Goal: Register for event/course

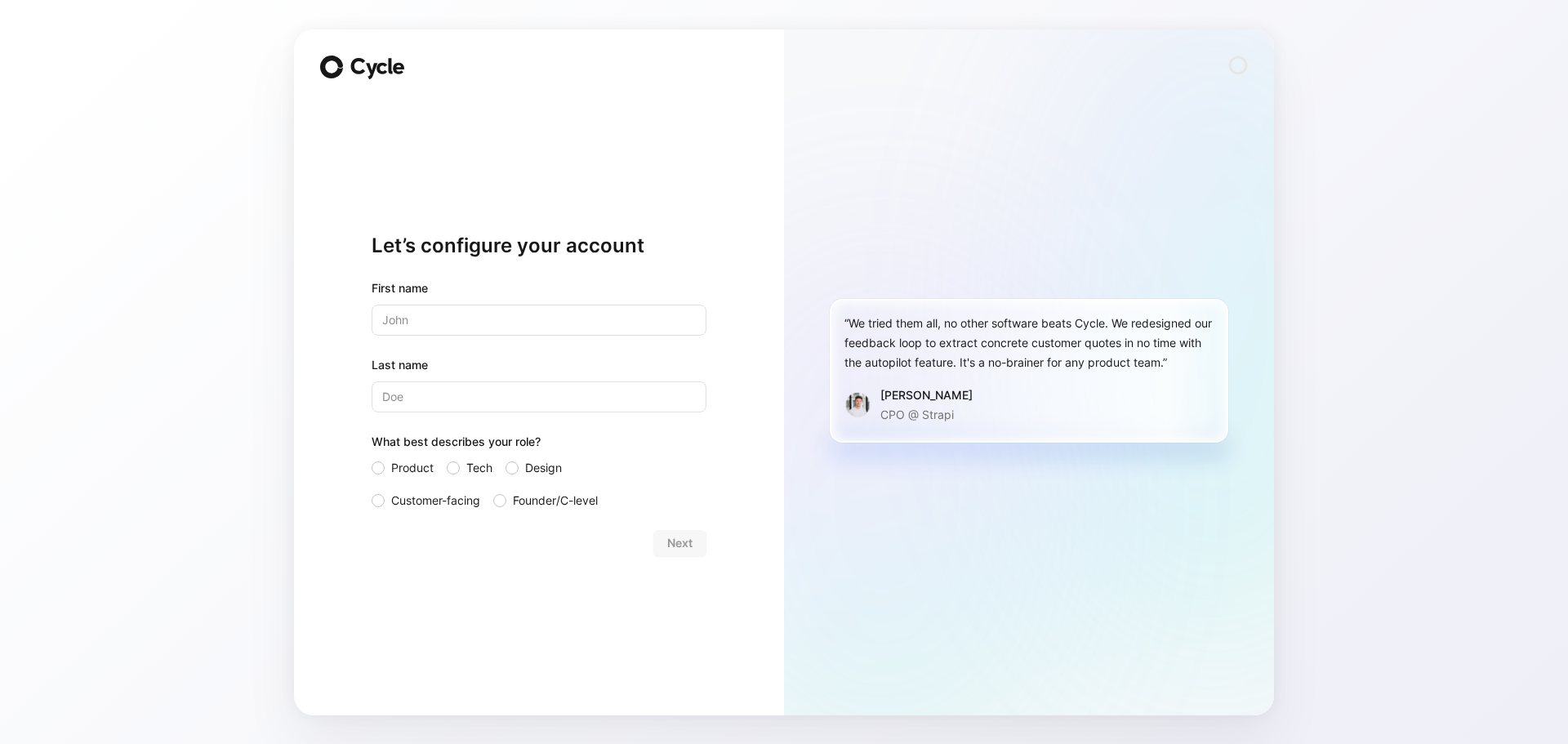
click at [411, 319] on input "text" at bounding box center [539, 320] width 335 height 31
type input "Firas"
click at [422, 398] on input "Last name" at bounding box center [539, 397] width 335 height 31
type input "Wayli"
click at [391, 468] on span "Product" at bounding box center [412, 468] width 42 height 20
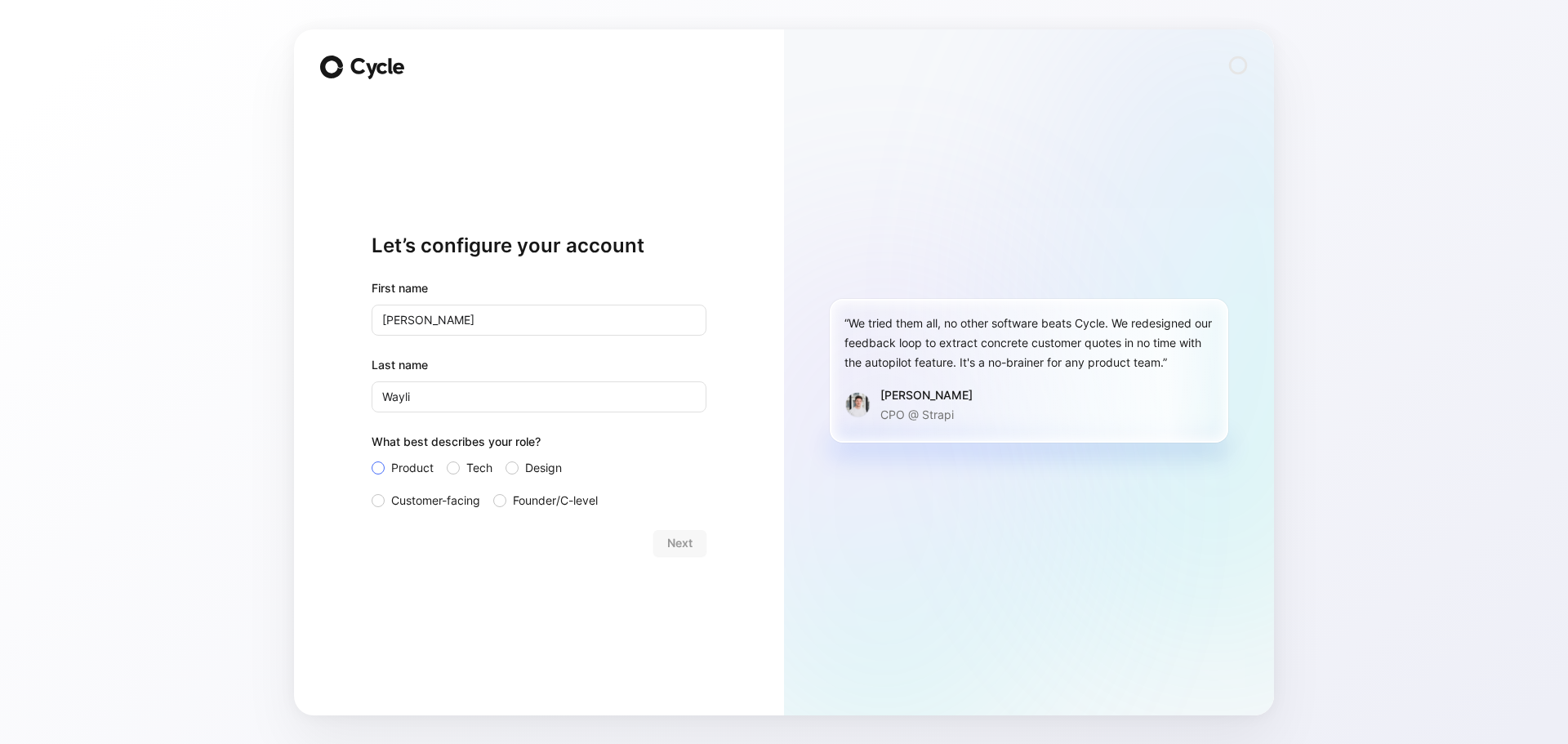
click at [372, 458] on input "Product" at bounding box center [372, 458] width 0 height 0
click at [671, 536] on span "Next" at bounding box center [679, 543] width 26 height 20
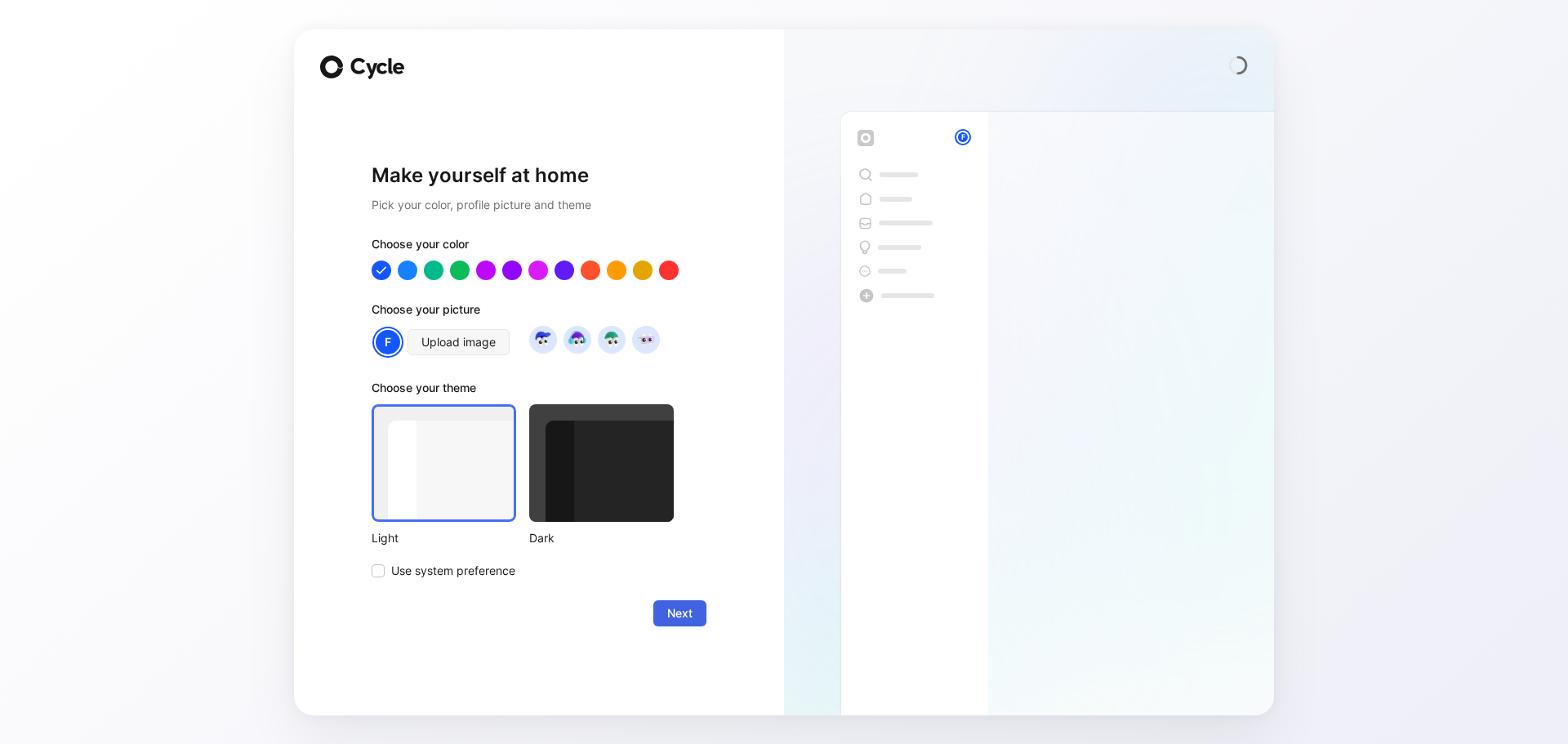
click at [684, 612] on span "Next" at bounding box center [679, 613] width 26 height 20
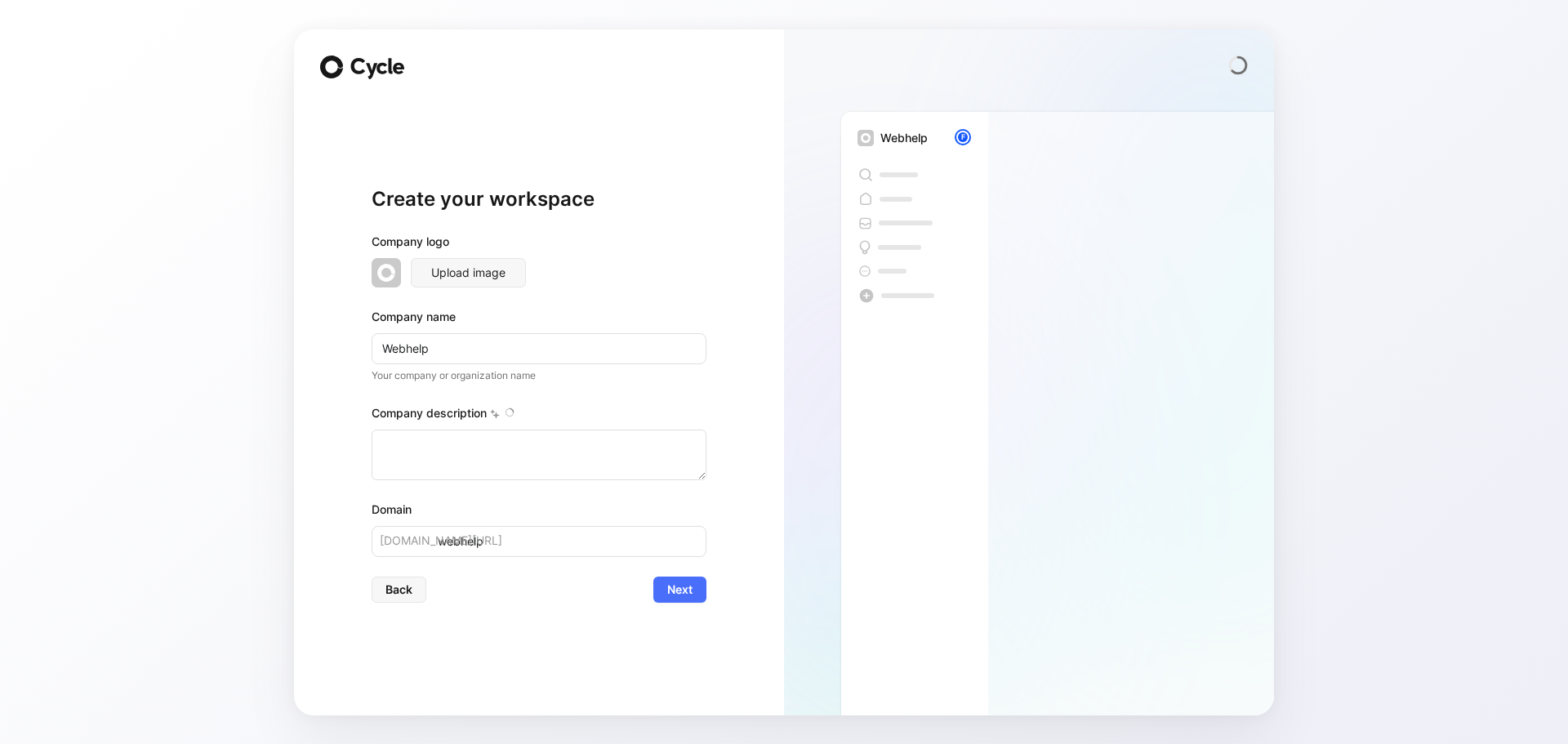
type textarea "Webhelp is a global business process outsourcing (BPO) and customer experience …"
click at [684, 612] on div "Create your workspace Company logo Upload image Company name Webhelp Your compa…" at bounding box center [539, 394] width 335 height 590
click at [679, 591] on span "Next" at bounding box center [679, 590] width 26 height 20
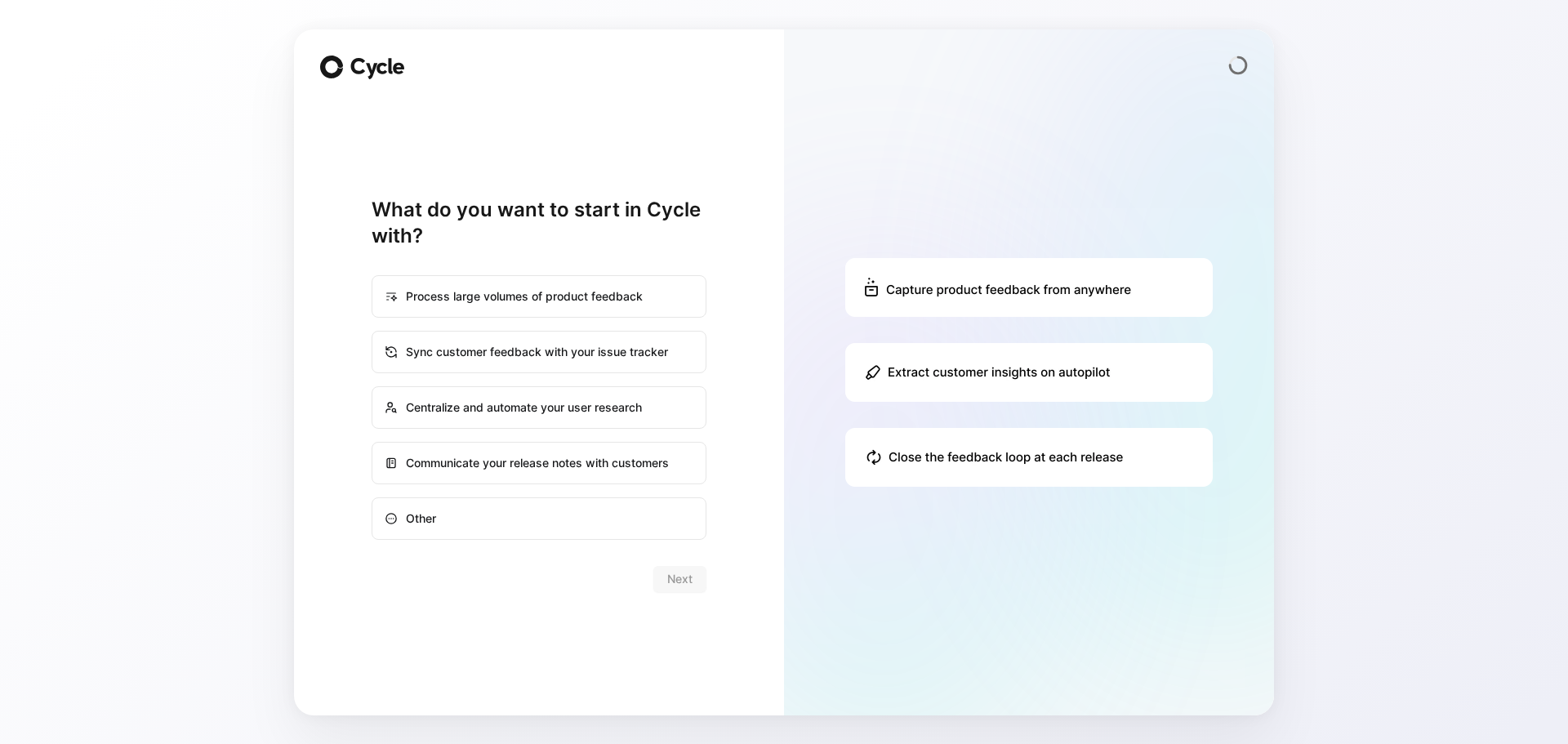
click at [503, 301] on div "Process large volumes of product feedback" at bounding box center [539, 296] width 332 height 39
click at [373, 277] on input "Process large volumes of product feedback" at bounding box center [372, 276] width 1 height 1
radio input "true"
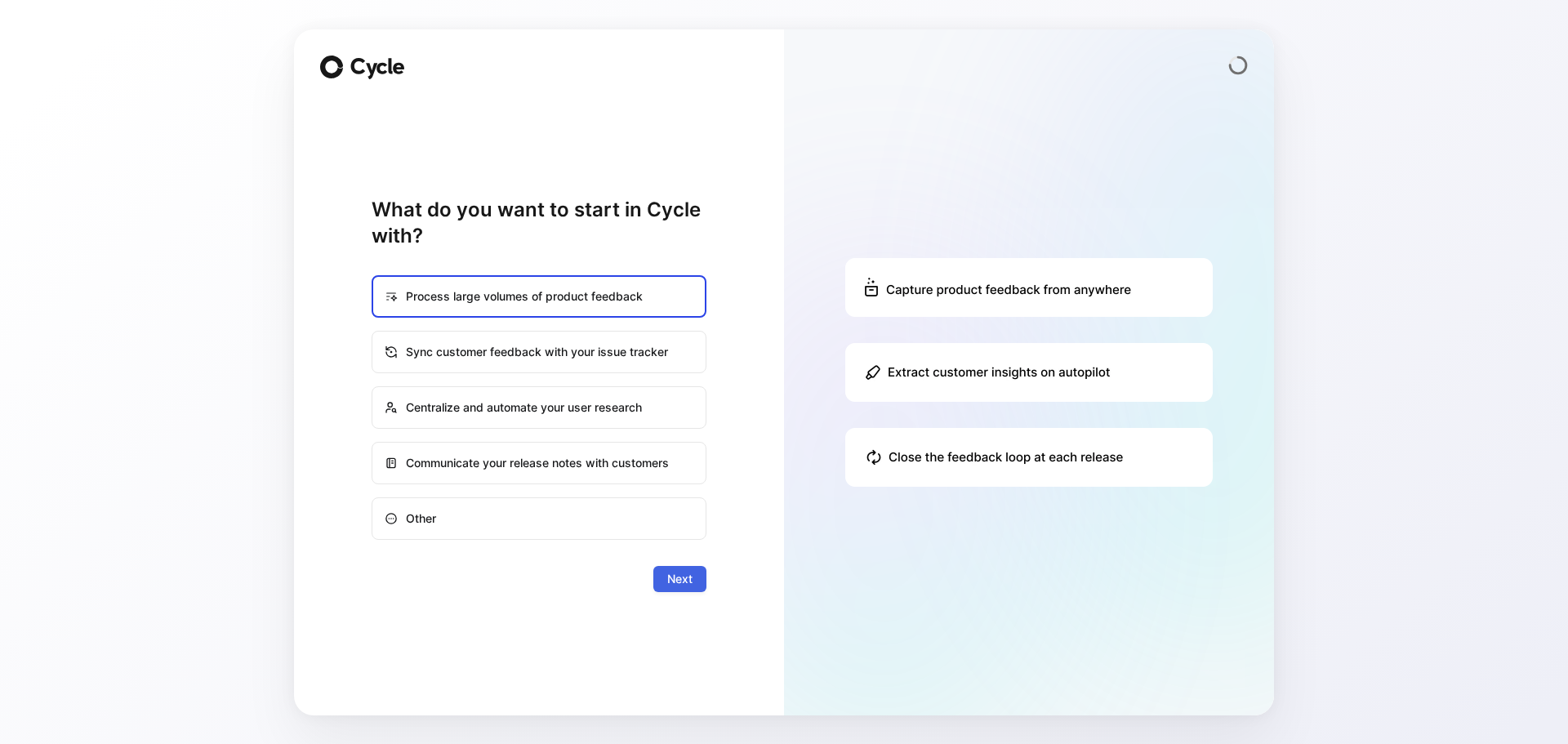
click at [683, 575] on span "Next" at bounding box center [679, 579] width 26 height 20
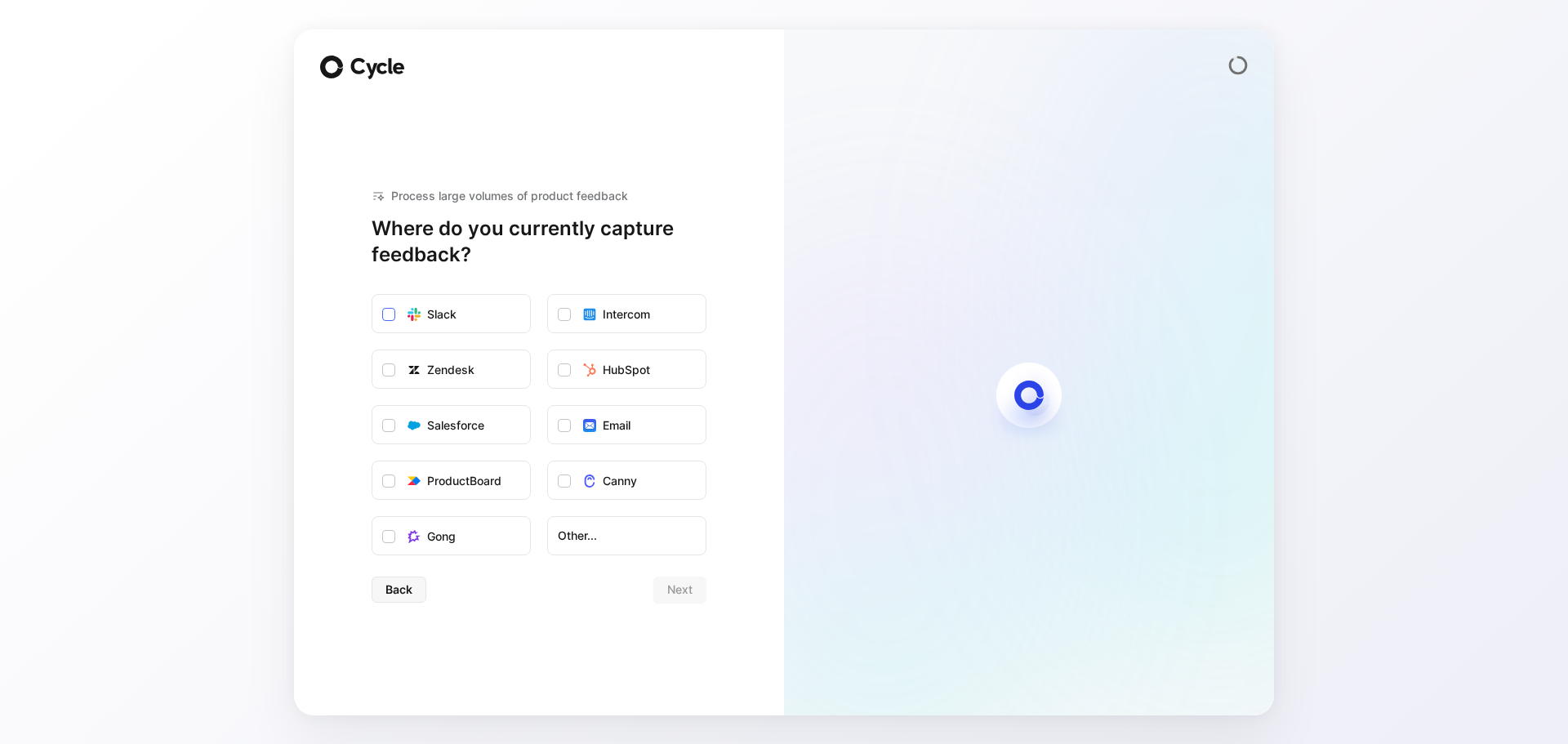
click at [479, 320] on label "Slack" at bounding box center [451, 314] width 157 height 39
click at [372, 295] on input "Slack" at bounding box center [372, 295] width 0 height 0
click at [667, 585] on span "Next" at bounding box center [679, 590] width 26 height 20
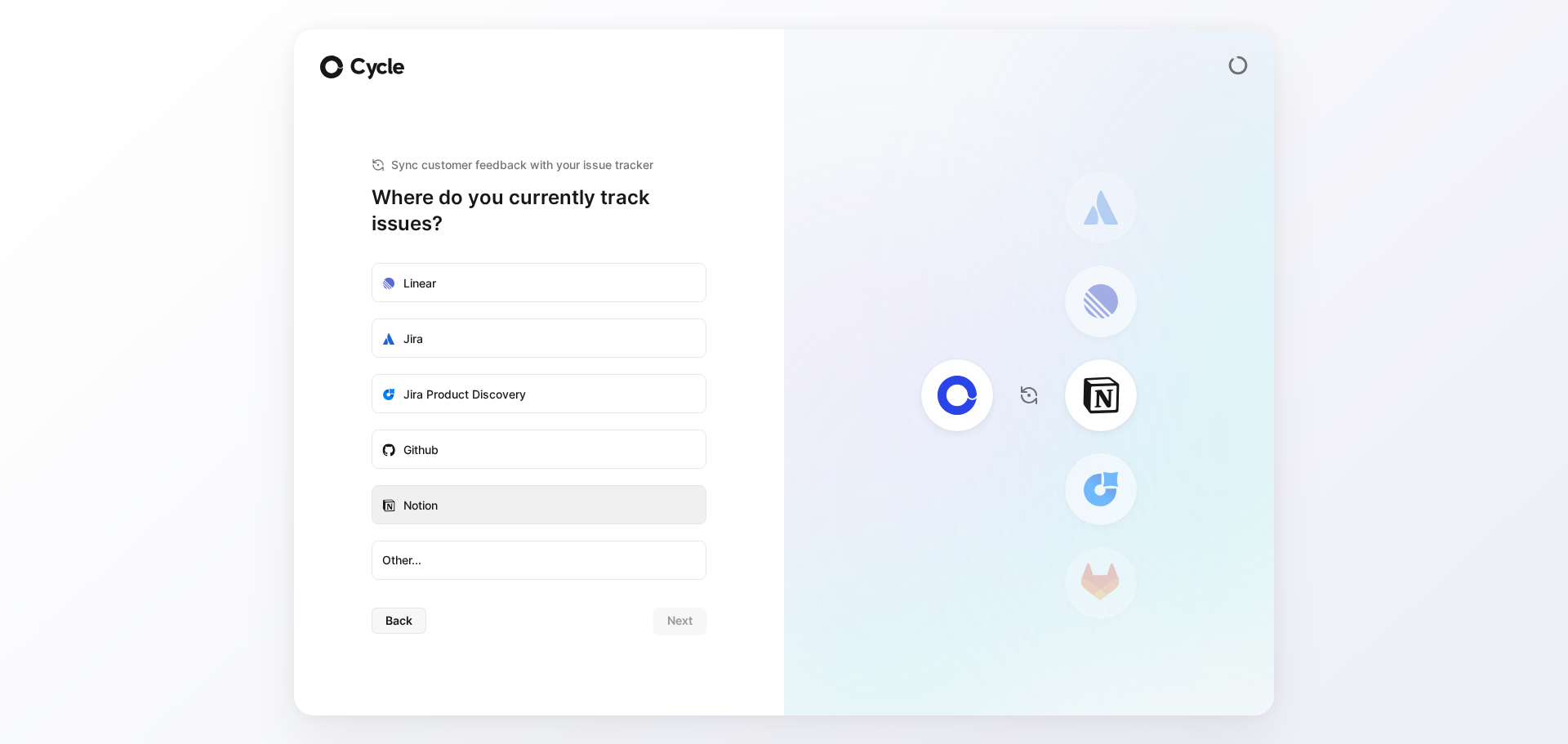
click at [444, 506] on label "Notion" at bounding box center [539, 505] width 333 height 39
click at [372, 486] on input "Notion" at bounding box center [372, 486] width 0 height 0
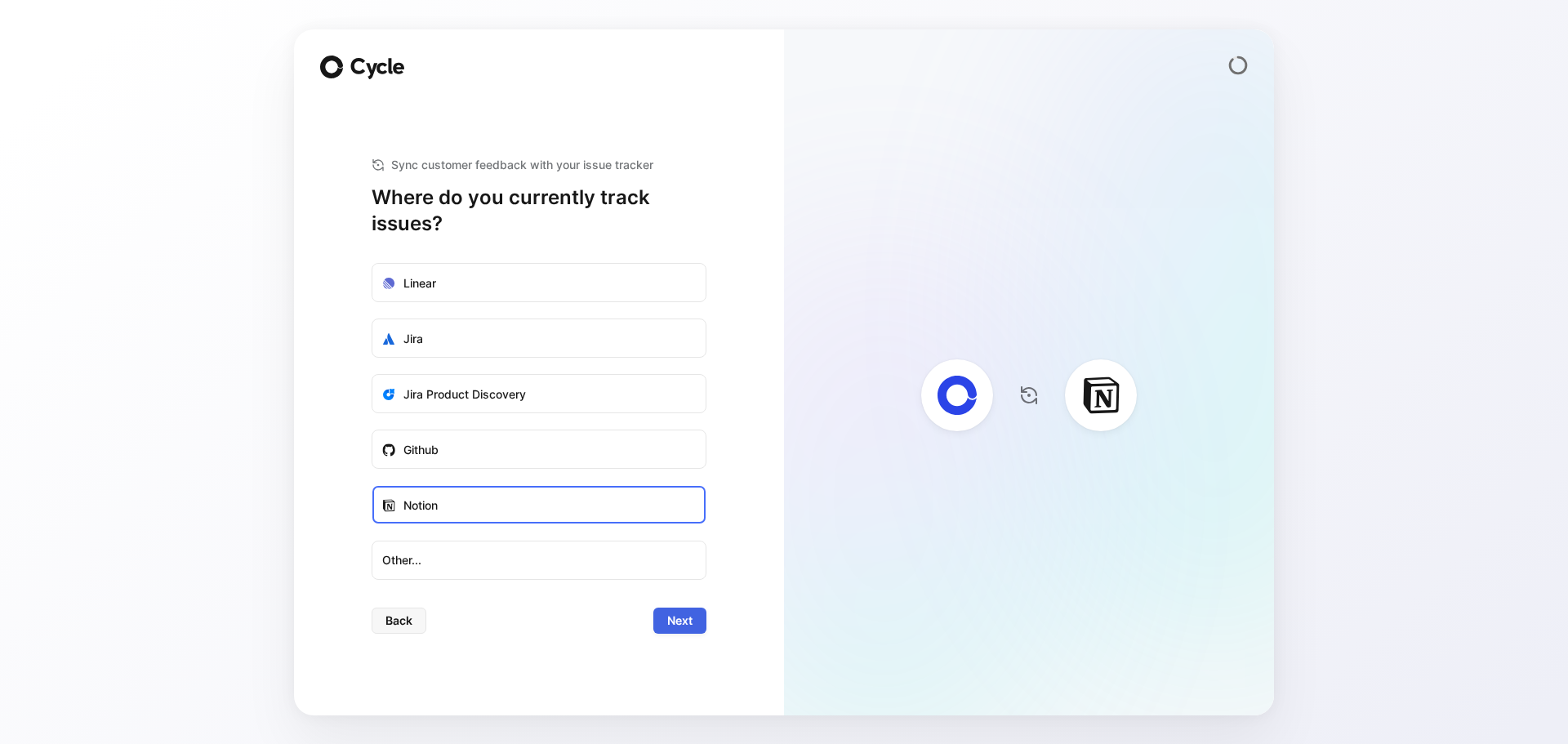
click at [681, 611] on span "Next" at bounding box center [679, 621] width 26 height 20
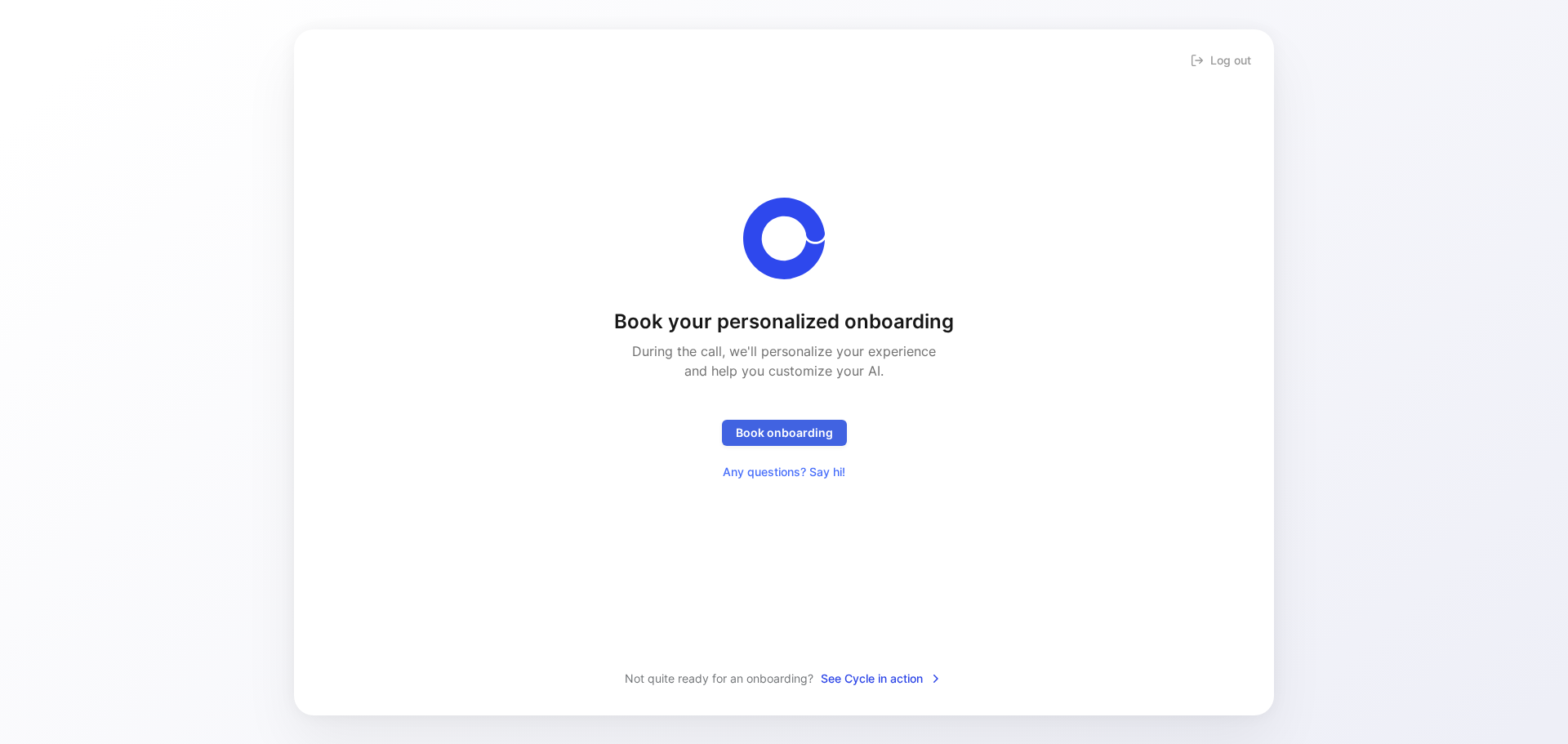
click at [783, 437] on span "Book onboarding" at bounding box center [784, 433] width 97 height 20
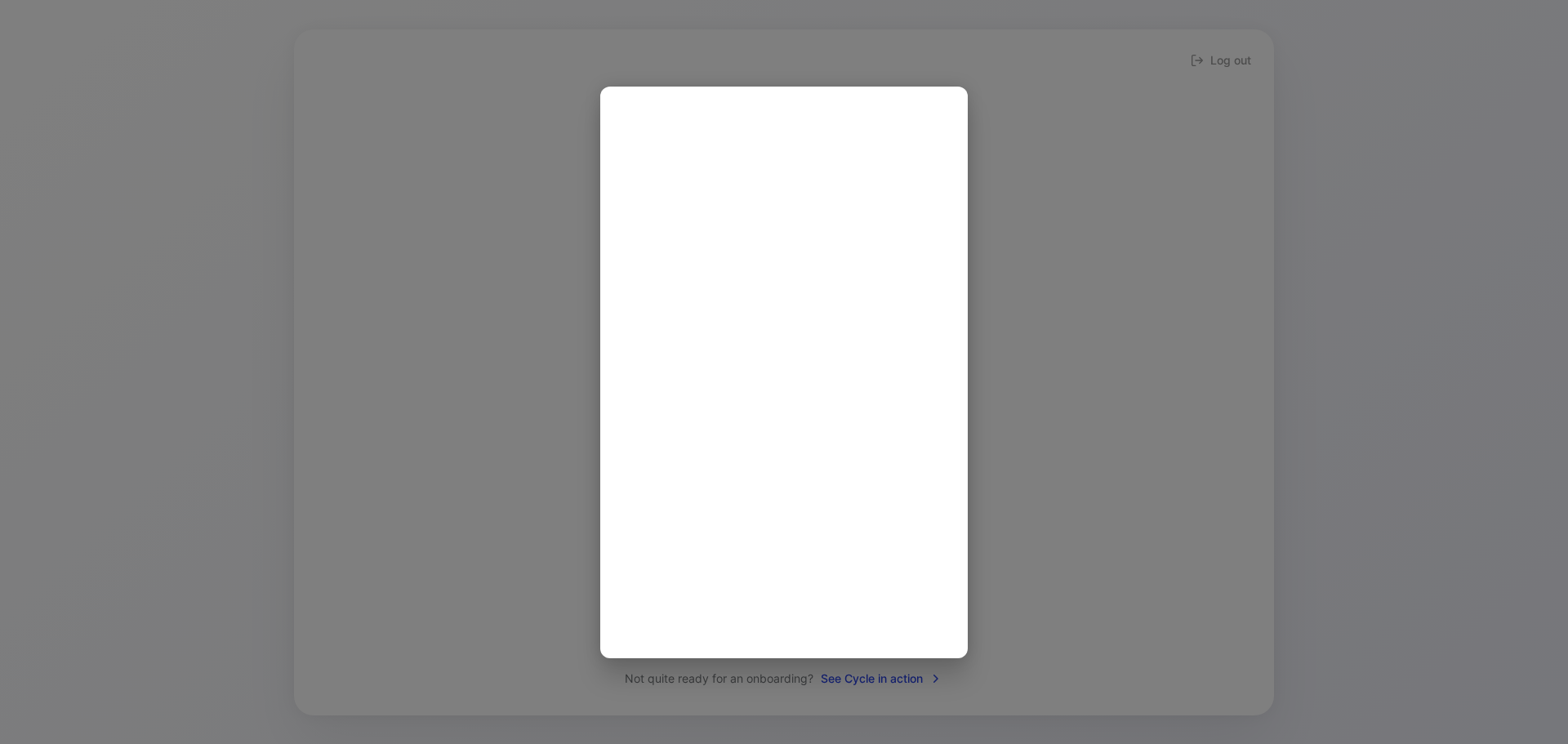
click at [515, 256] on div at bounding box center [784, 372] width 1568 height 744
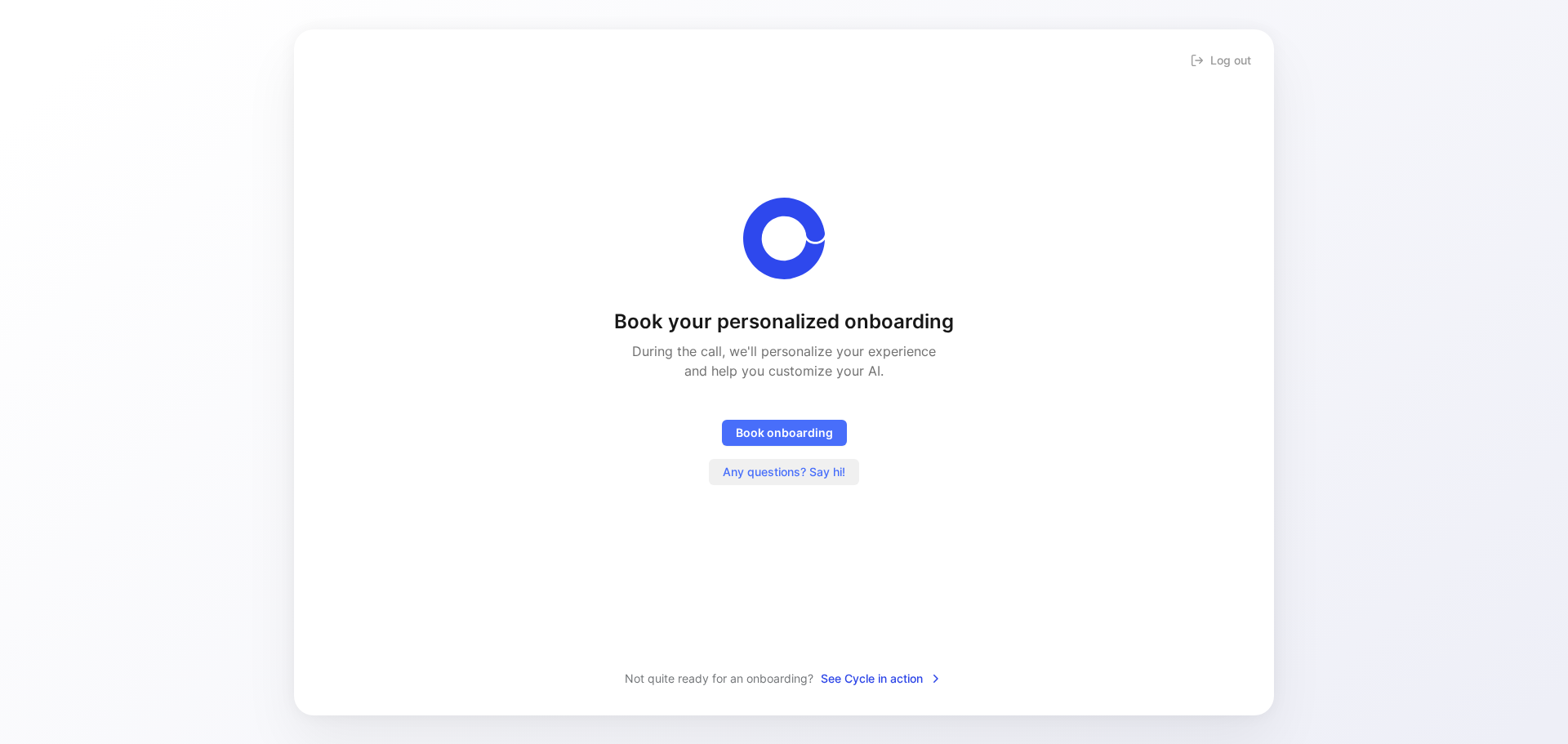
click at [768, 473] on span "Any questions? Say hi!" at bounding box center [784, 473] width 122 height 20
click at [876, 679] on span "See Cycle in action" at bounding box center [881, 679] width 122 height 20
drag, startPoint x: 731, startPoint y: 310, endPoint x: 862, endPoint y: 310, distance: 131.0
click at [862, 310] on h1 "Book your personalized onboarding" at bounding box center [784, 322] width 340 height 26
click at [808, 331] on h1 "Book your personalized onboarding" at bounding box center [784, 322] width 340 height 26
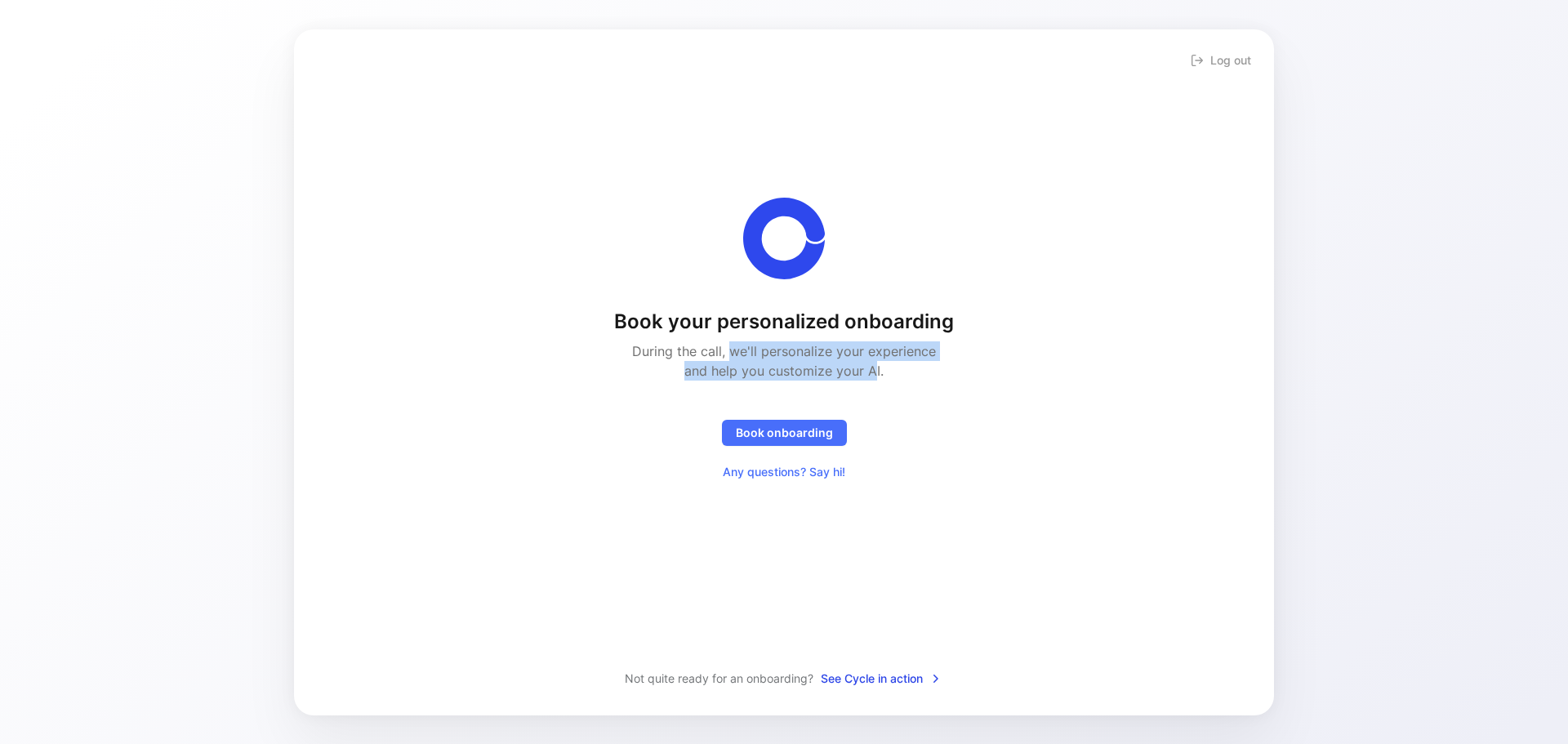
drag, startPoint x: 730, startPoint y: 350, endPoint x: 875, endPoint y: 367, distance: 146.0
click at [875, 367] on h2 "During the call, we'll personalize your experience and help you customize your …" at bounding box center [784, 361] width 322 height 39
click at [867, 375] on h2 "During the call, we'll personalize your experience and help you customize your …" at bounding box center [784, 361] width 322 height 39
click at [778, 428] on span "Book onboarding" at bounding box center [784, 433] width 97 height 20
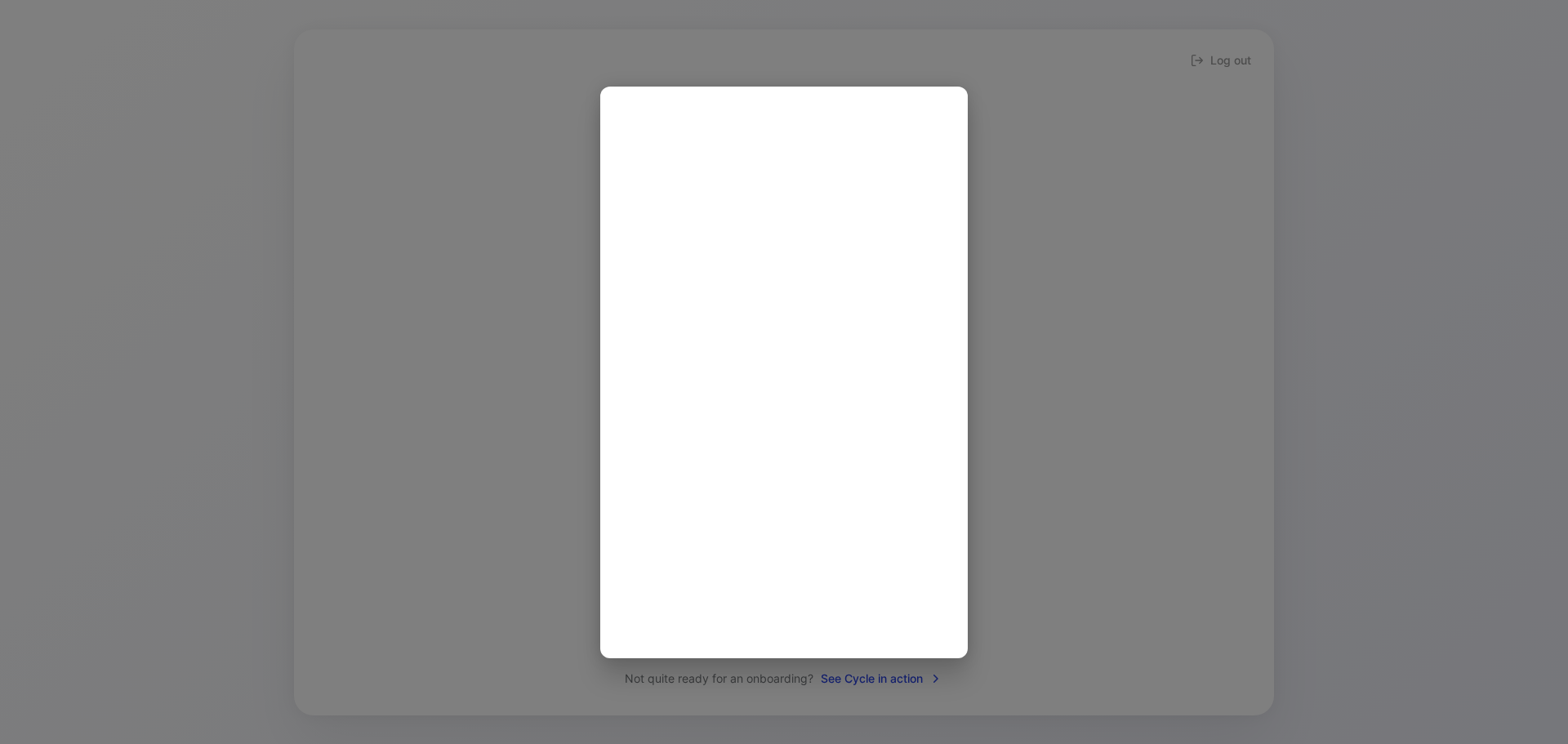
click at [552, 186] on div at bounding box center [784, 372] width 1568 height 744
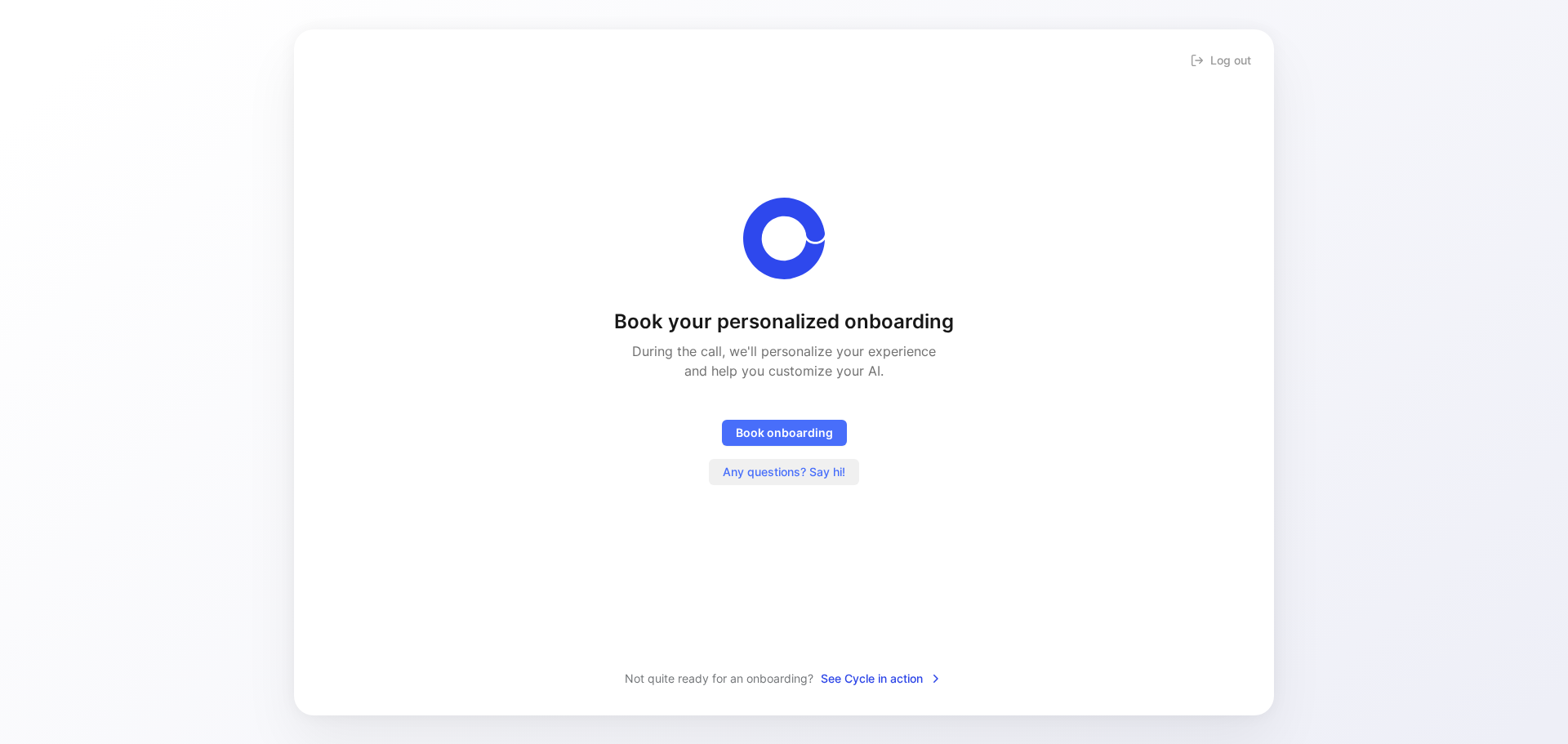
click at [779, 467] on span "Any questions? Say hi!" at bounding box center [784, 473] width 122 height 20
click at [764, 469] on span "Any questions? Say hi!" at bounding box center [784, 473] width 122 height 20
click at [768, 439] on span "Book onboarding" at bounding box center [784, 433] width 97 height 20
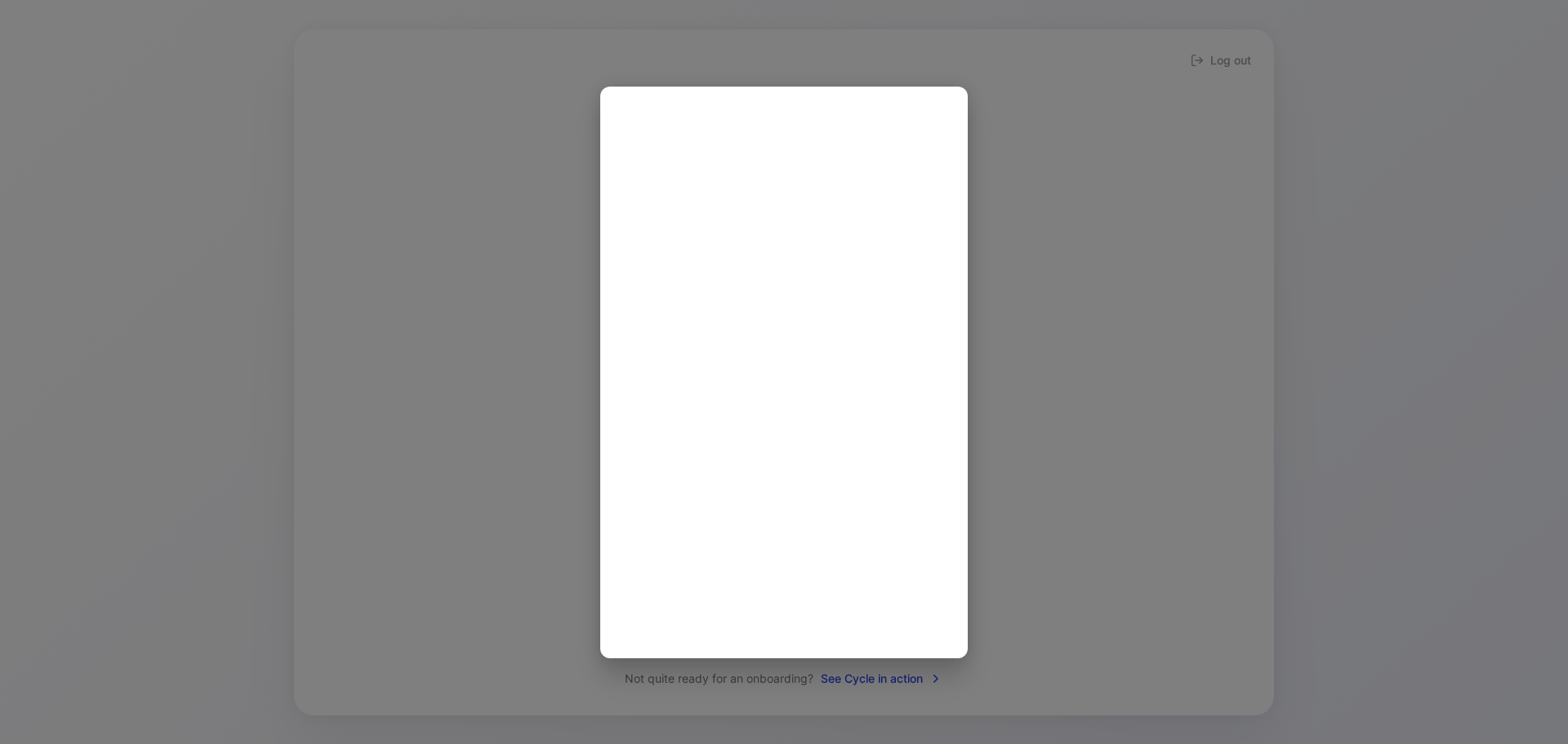
scroll to position [3, 0]
click at [456, 128] on div at bounding box center [784, 372] width 1568 height 744
